Goal: Information Seeking & Learning: Learn about a topic

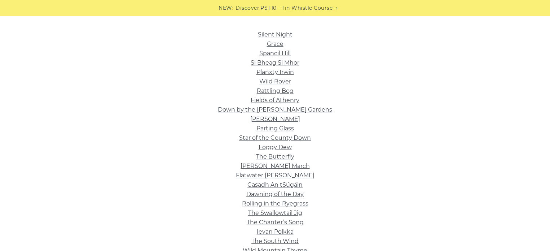
scroll to position [180, 0]
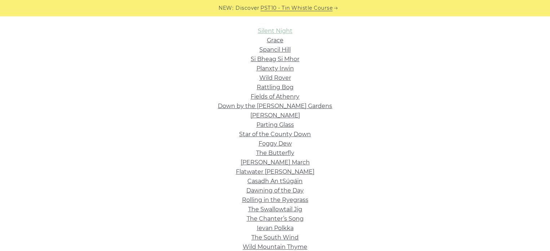
click at [275, 30] on link "Silent Night" at bounding box center [275, 30] width 35 height 7
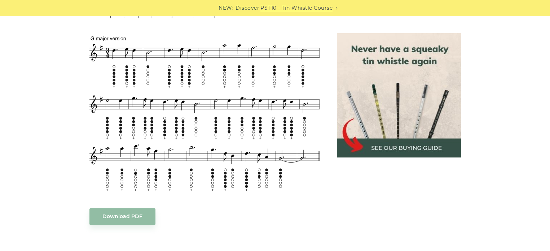
scroll to position [253, 0]
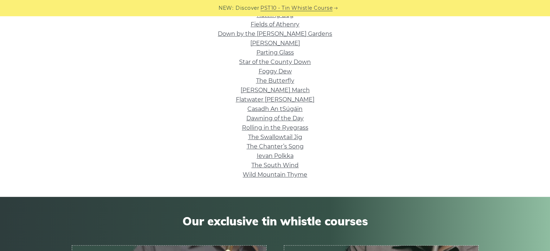
scroll to position [180, 0]
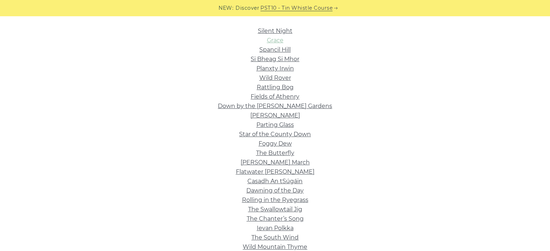
click at [276, 41] on link "Grace" at bounding box center [275, 40] width 17 height 7
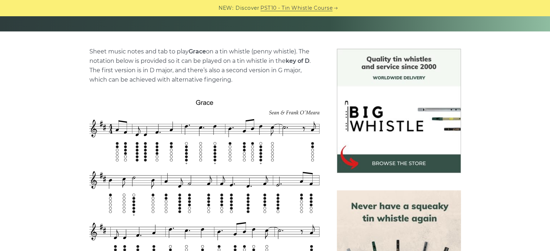
scroll to position [217, 0]
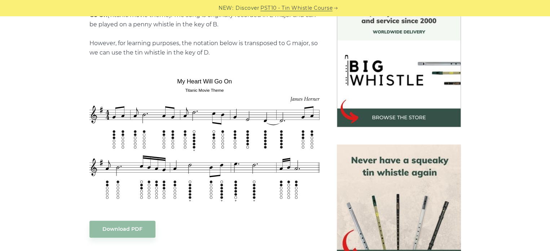
scroll to position [217, 0]
